Goal: Task Accomplishment & Management: Manage account settings

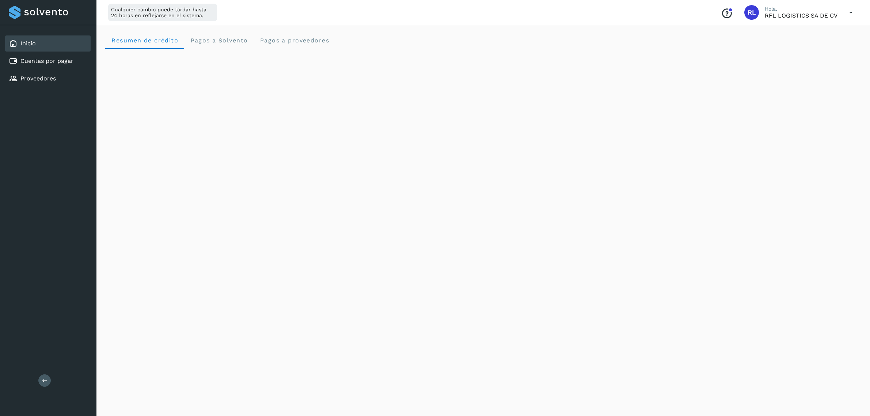
scroll to position [291, 0]
click at [65, 38] on div "Inicio" at bounding box center [48, 43] width 86 height 16
click at [69, 64] on div "Cuentas por pagar" at bounding box center [48, 61] width 86 height 16
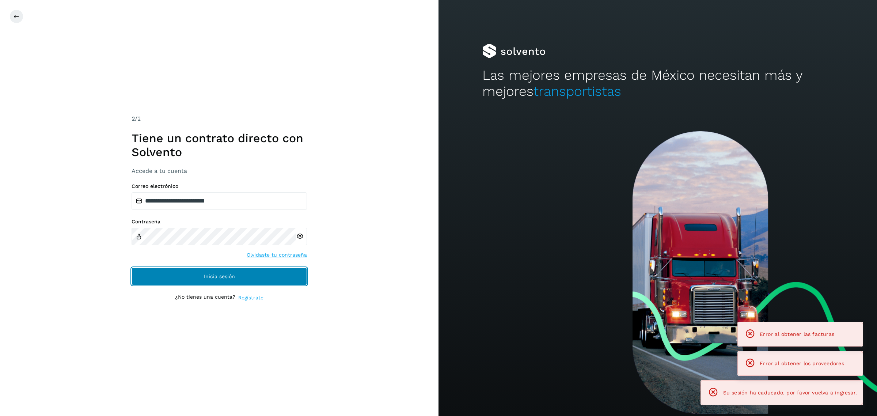
click at [174, 278] on button "Inicia sesión" at bounding box center [219, 277] width 175 height 18
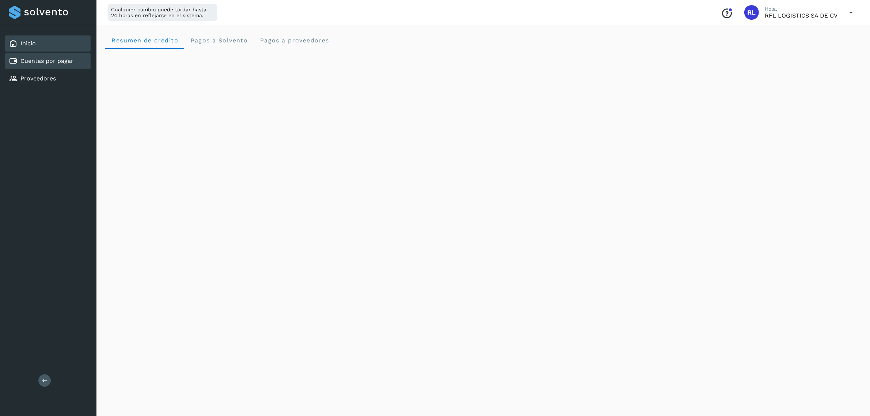
click at [66, 68] on div "Cuentas por pagar" at bounding box center [48, 61] width 86 height 16
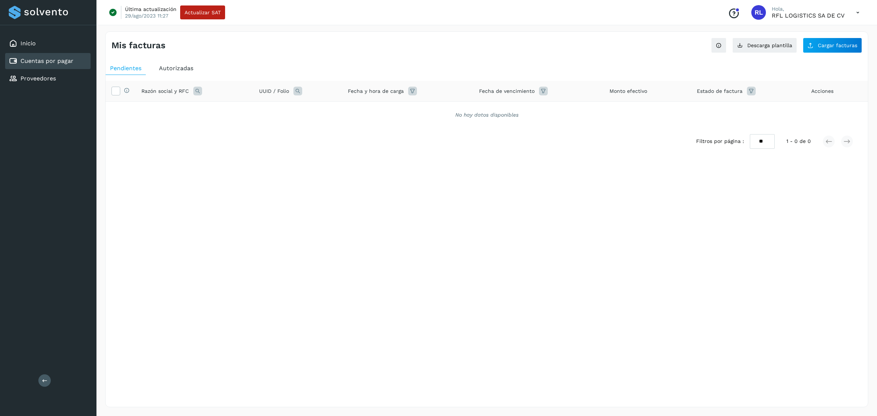
click at [183, 68] on span "Autorizadas" at bounding box center [176, 68] width 34 height 7
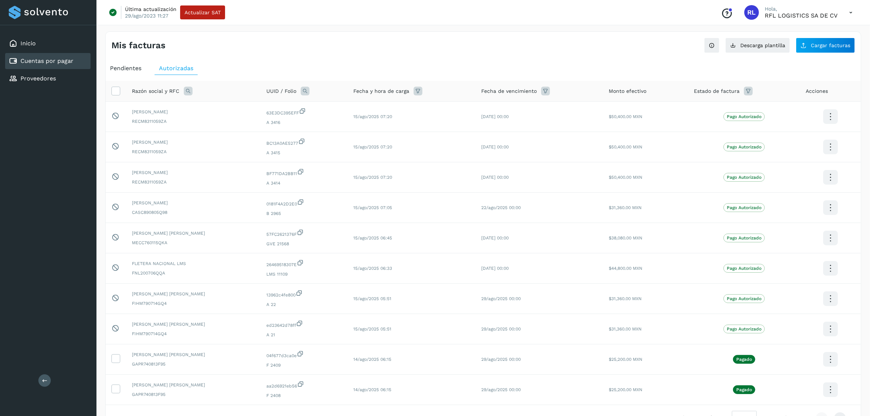
click at [139, 70] on span "Pendientes" at bounding box center [125, 68] width 31 height 7
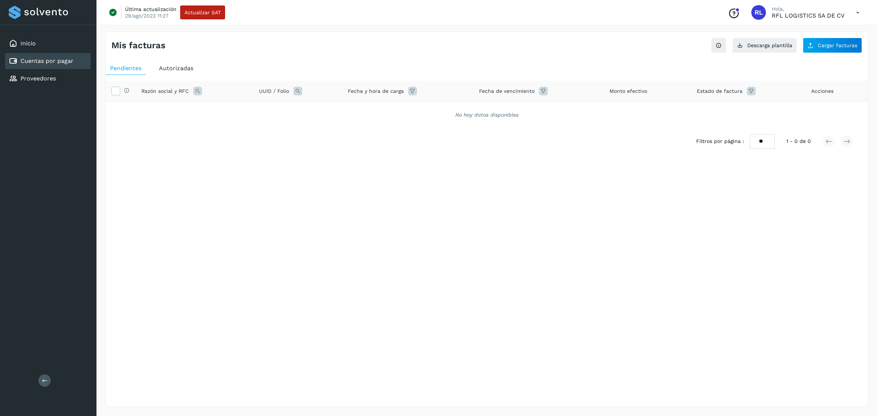
click at [169, 70] on span "Autorizadas" at bounding box center [176, 68] width 34 height 7
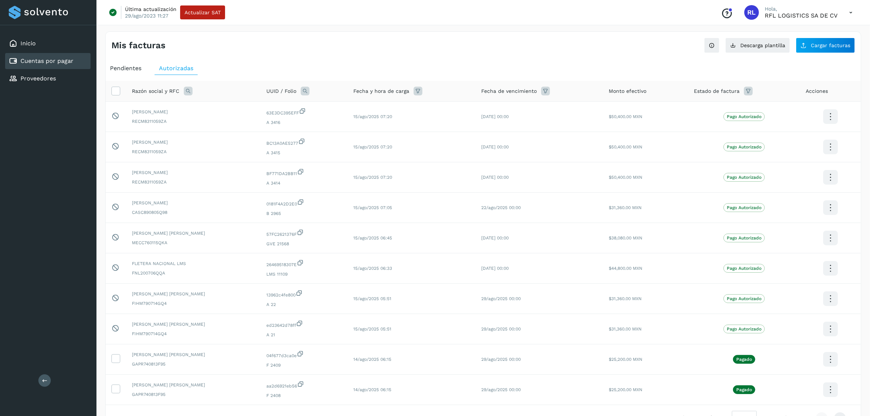
click at [186, 88] on icon at bounding box center [188, 91] width 9 height 9
click at [243, 110] on span at bounding box center [245, 108] width 8 height 8
drag, startPoint x: 191, startPoint y: 107, endPoint x: 204, endPoint y: 119, distance: 17.6
click at [196, 110] on span at bounding box center [195, 108] width 8 height 8
click at [206, 121] on input "text" at bounding box center [236, 122] width 90 height 12
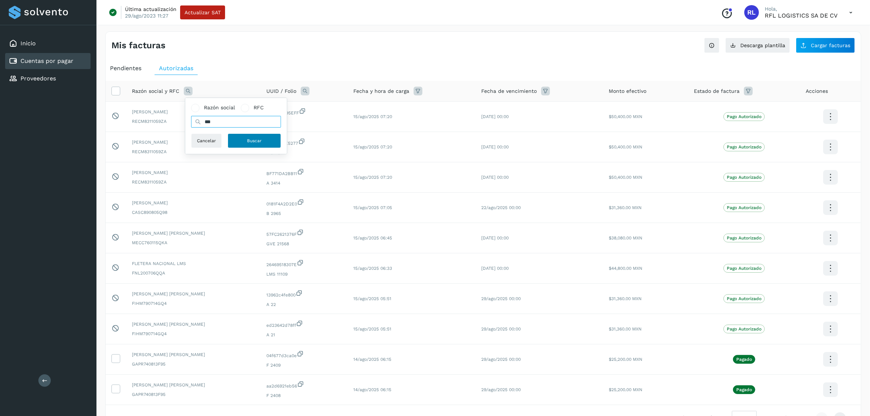
type input "***"
click at [266, 136] on button "Buscar" at bounding box center [254, 140] width 53 height 15
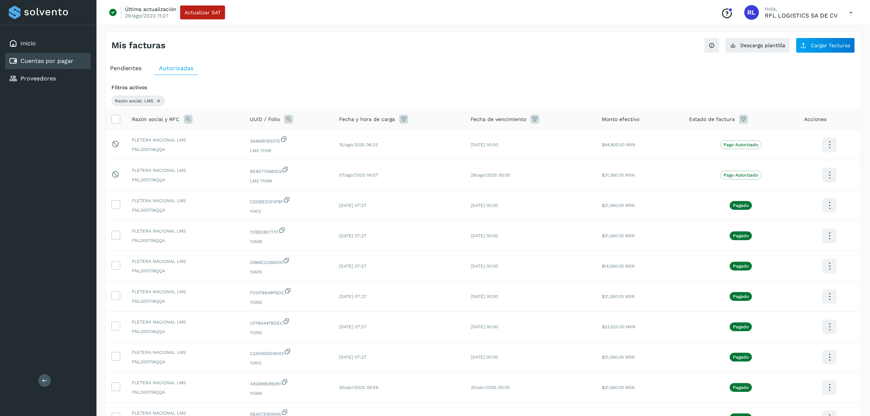
click at [851, 13] on icon at bounding box center [851, 12] width 15 height 15
click at [825, 54] on div "Cerrar sesión" at bounding box center [814, 47] width 87 height 14
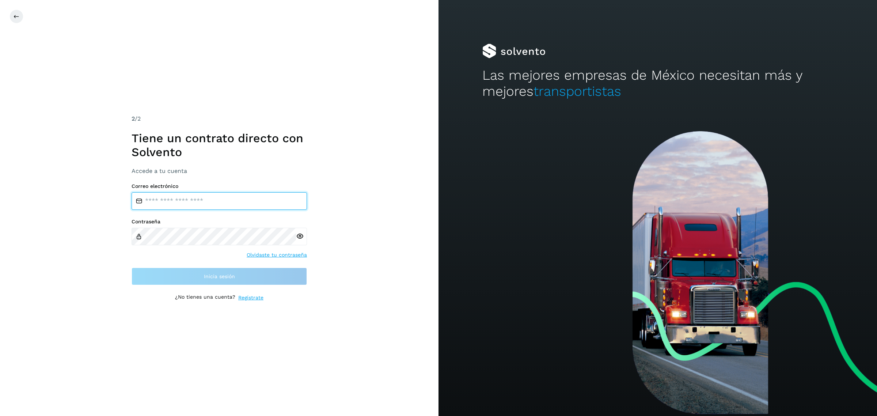
type input "**********"
